Goal: Transaction & Acquisition: Purchase product/service

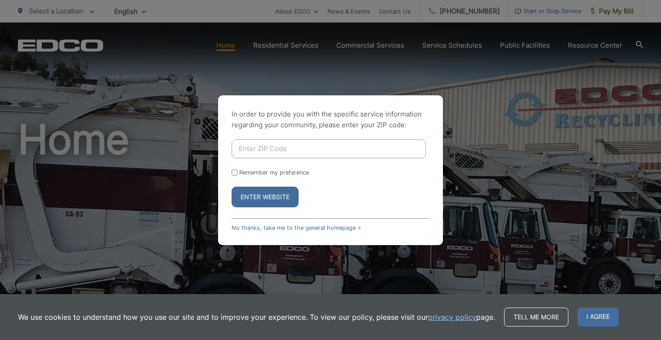
click at [301, 145] on input "Enter ZIP Code" at bounding box center [329, 148] width 194 height 19
type input "92"
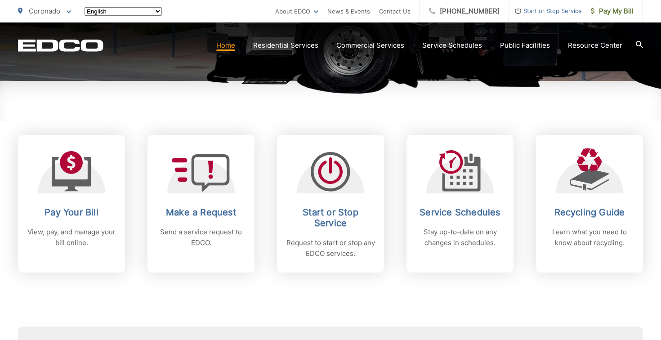
scroll to position [316, 0]
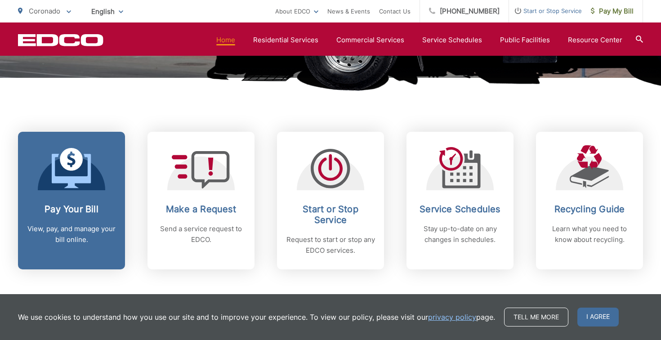
click at [52, 215] on div "Pay Your Bill View, pay, and manage your bill online." at bounding box center [71, 224] width 89 height 41
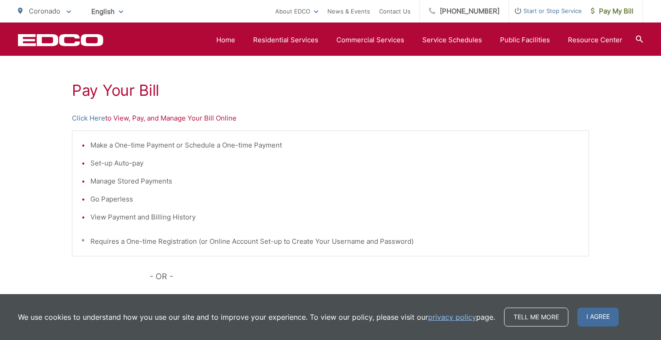
scroll to position [149, 0]
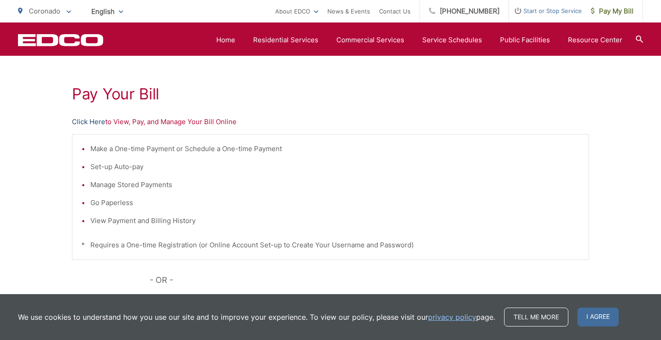
click at [101, 117] on link "Click Here" at bounding box center [88, 122] width 33 height 11
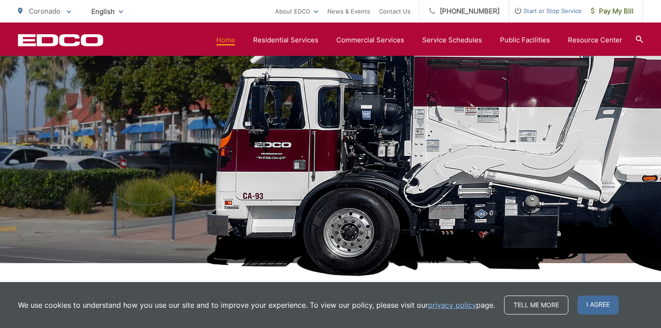
scroll to position [409, 0]
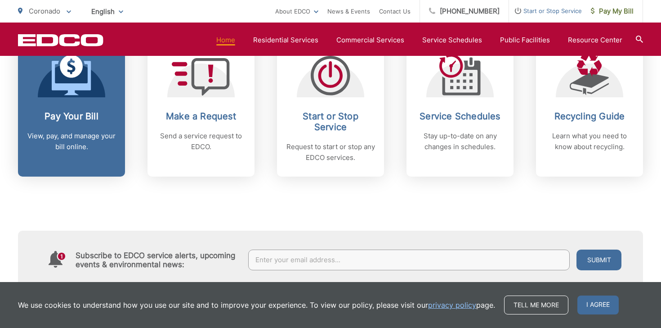
click at [76, 112] on h2 "Pay Your Bill" at bounding box center [71, 116] width 89 height 11
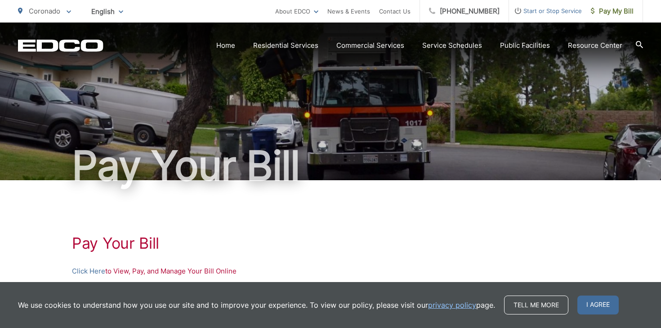
scroll to position [44, 0]
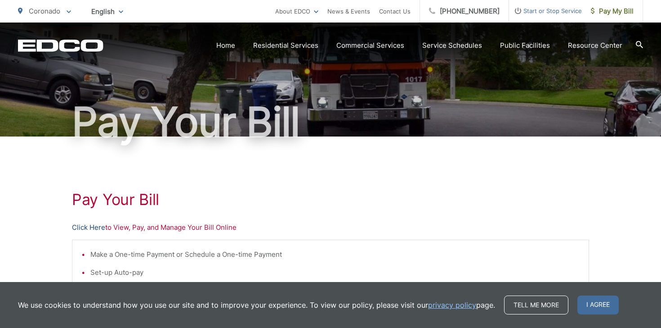
click at [87, 228] on link "Click Here" at bounding box center [88, 227] width 33 height 11
